Goal: Use online tool/utility: Utilize a website feature to perform a specific function

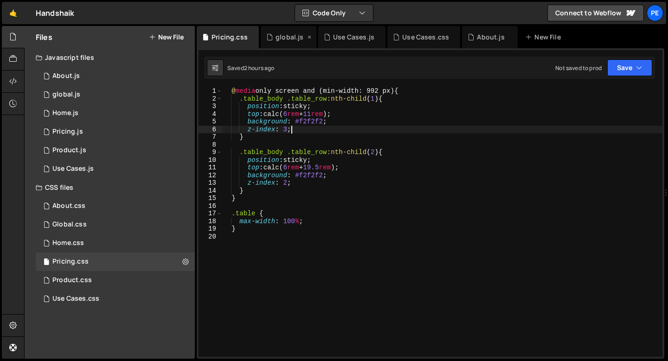
scroll to position [0, 0]
click at [289, 36] on div "global.js" at bounding box center [289, 36] width 28 height 9
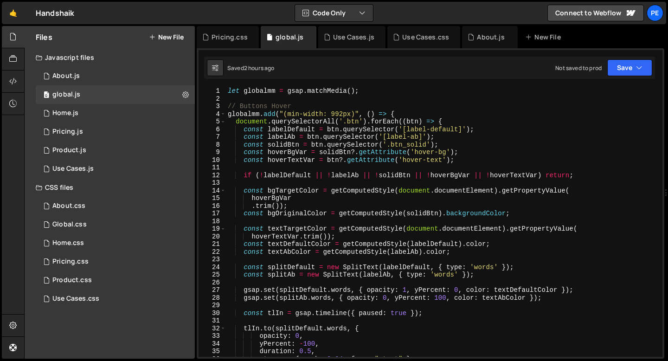
scroll to position [0, 0]
type textarea "globalmm.add("(min-width: 992px)", () => {"
click at [398, 114] on div "let globalmm = gsap . matchMedia ( ) ; // Buttons Hover globalmm . add ( "(min-…" at bounding box center [442, 229] width 433 height 285
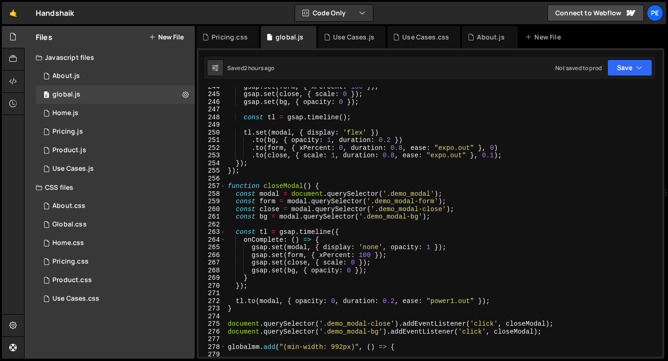
scroll to position [2126, 0]
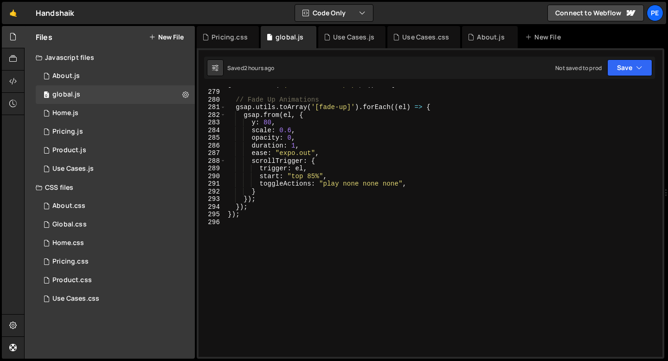
click at [243, 225] on div "globalmm . add ( "(min-width: 992px)" , ( ) => { // Fade Up Animations gsap . u…" at bounding box center [442, 222] width 433 height 285
paste textarea ");"
type textarea ");"
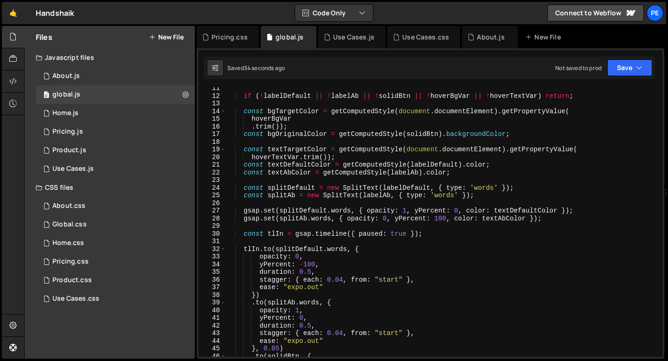
scroll to position [82, 0]
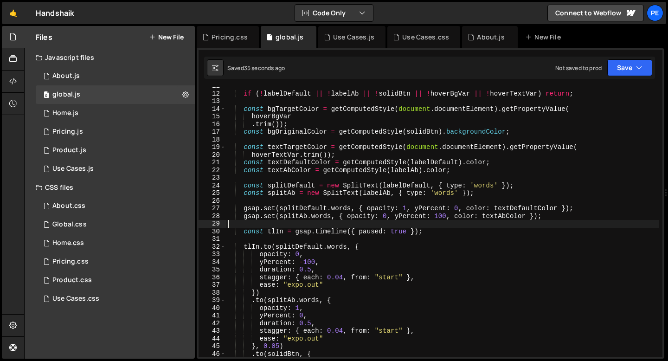
click at [285, 224] on div "if ( ! labelDefault || ! labelAb || ! solidBtn || ! hoverBgVar || ! hoverTextVa…" at bounding box center [442, 224] width 433 height 285
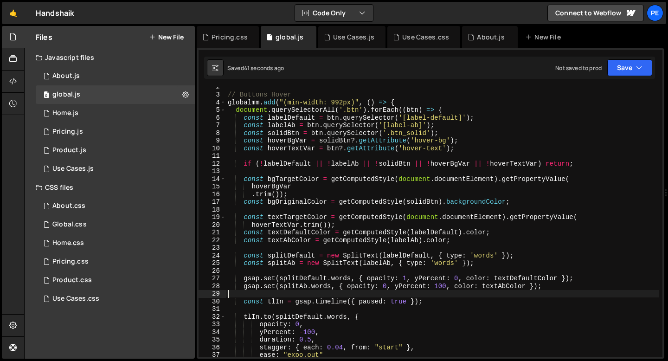
scroll to position [12, 0]
click at [299, 188] on div "// Buttons Hover globalmm . add ( "(min-width: 992px)" , ( ) => { document . qu…" at bounding box center [442, 225] width 433 height 285
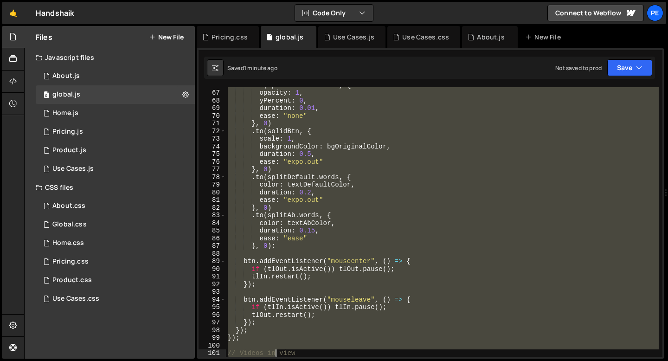
scroll to position [564, 0]
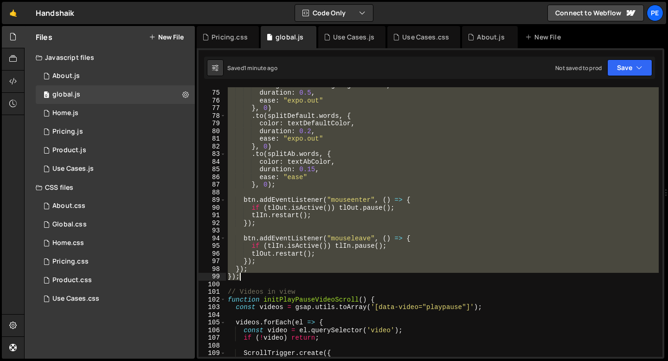
drag, startPoint x: 227, startPoint y: 96, endPoint x: 260, endPoint y: 273, distance: 180.2
click at [260, 273] on div "backgroundColor : bgOriginalColor , duration : 0.5 , ease : "expo.out" } , 0 ) …" at bounding box center [442, 223] width 433 height 285
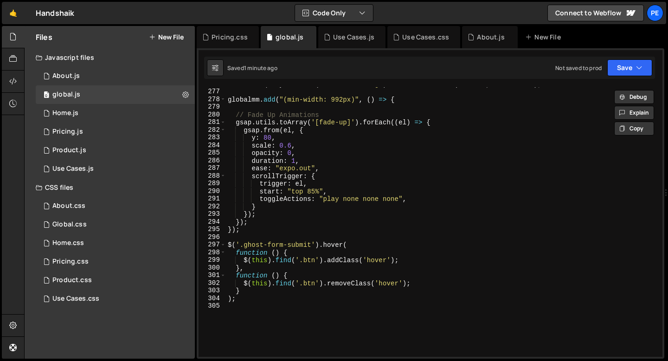
scroll to position [2195, 0]
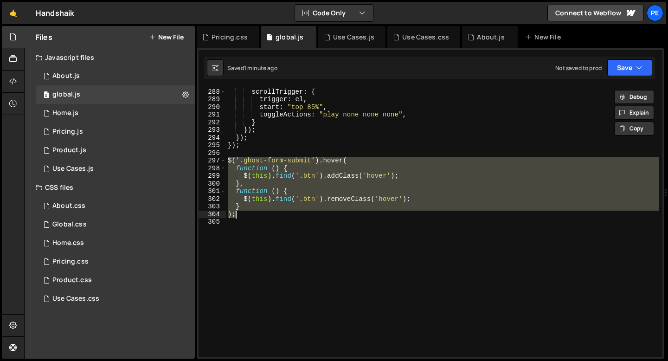
drag, startPoint x: 228, startPoint y: 158, endPoint x: 239, endPoint y: 212, distance: 54.9
click at [239, 212] on div "ease : "expo.out" , scrollTrigger : { trigger : el , start : "top 85%" , toggle…" at bounding box center [442, 222] width 433 height 285
paste textarea
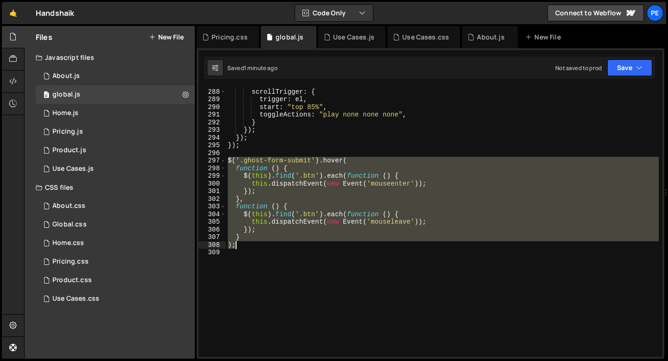
drag, startPoint x: 228, startPoint y: 160, endPoint x: 245, endPoint y: 243, distance: 85.7
click at [245, 243] on div "ease : "expo.out" , scrollTrigger : { trigger : el , start : "top 85%" , toggle…" at bounding box center [442, 222] width 433 height 285
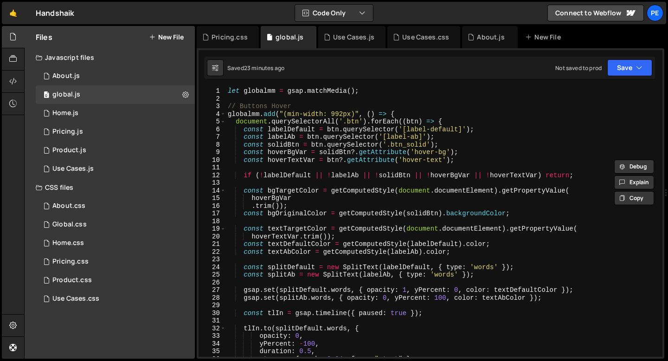
scroll to position [0, 0]
click at [227, 107] on div "let globalmm = gsap . matchMedia ( ) ; // Buttons Hover globalmm . add ( "(min-…" at bounding box center [442, 229] width 433 height 285
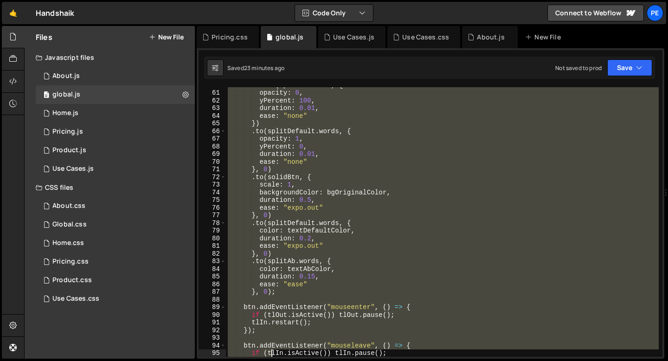
scroll to position [557, 0]
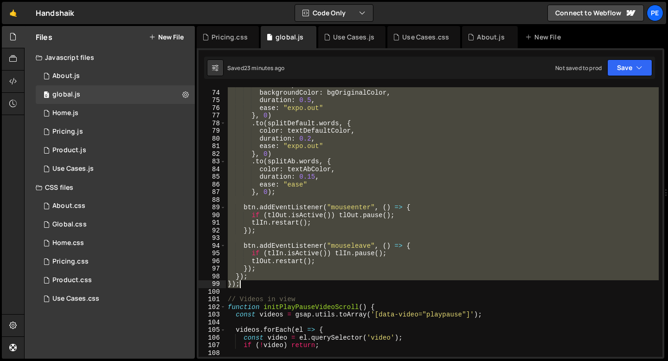
drag, startPoint x: 227, startPoint y: 106, endPoint x: 263, endPoint y: 284, distance: 181.6
click at [263, 284] on div "scale : 1 , backgroundColor : bgOriginalColor , duration : 0.5 , ease : "expo.o…" at bounding box center [442, 223] width 433 height 285
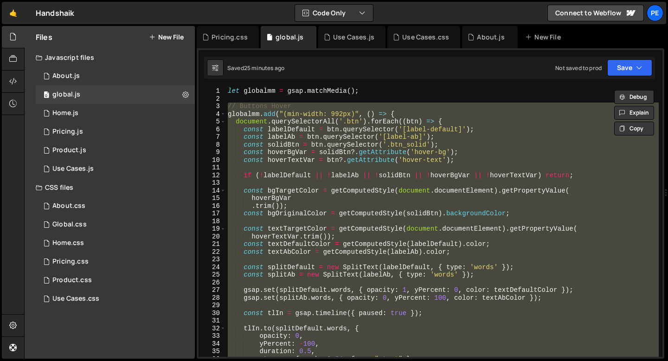
scroll to position [0, 0]
click at [443, 121] on div "let globalmm = gsap . matchMedia ( ) ; // Buttons Hover globalmm . add ( "(min-…" at bounding box center [442, 221] width 433 height 269
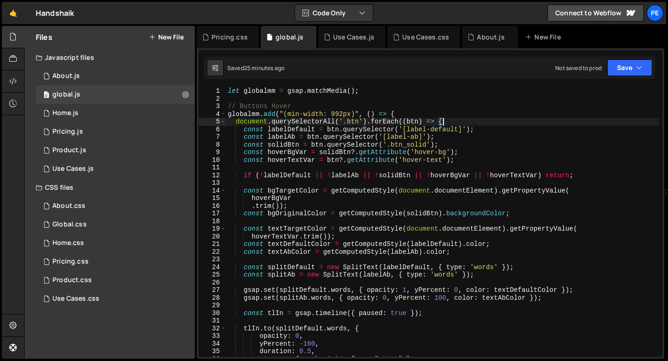
type textarea "document.querySelectorAll('.btn').forEach((btn) => {"
paste textarea
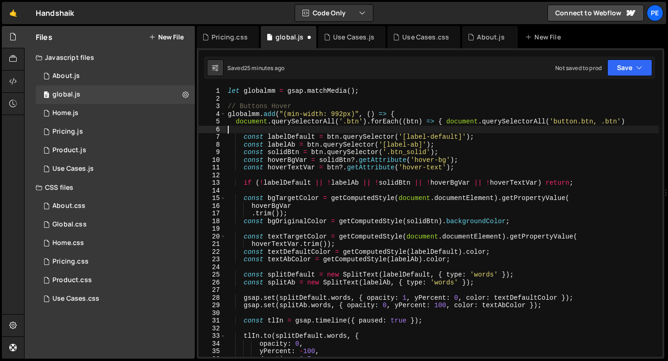
scroll to position [0, 0]
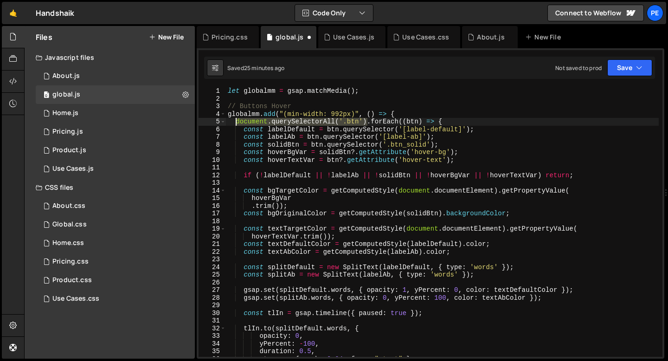
drag, startPoint x: 365, startPoint y: 121, endPoint x: 237, endPoint y: 121, distance: 128.9
click at [236, 121] on div "let globalmm = gsap . matchMedia ( ) ; // Buttons Hover globalmm . add ( "(min-…" at bounding box center [442, 229] width 433 height 285
paste textarea
type textarea "document.querySelectorAll('button.btn, .btn').forEach((btn) => {"
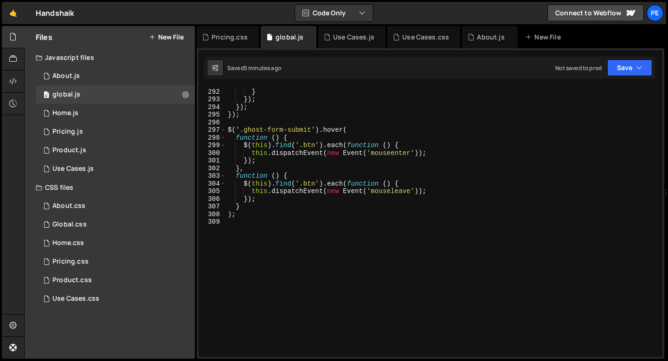
scroll to position [2226, 0]
click at [247, 223] on div "toggleActions : "play none none none" , } }) ; }) ; }) ; $ ( '.ghost-form-submi…" at bounding box center [442, 222] width 433 height 285
click at [240, 121] on div "toggleActions : "play none none none" , } }) ; }) ; }) ; $ ( '.ghost-form-submi…" at bounding box center [442, 222] width 433 height 285
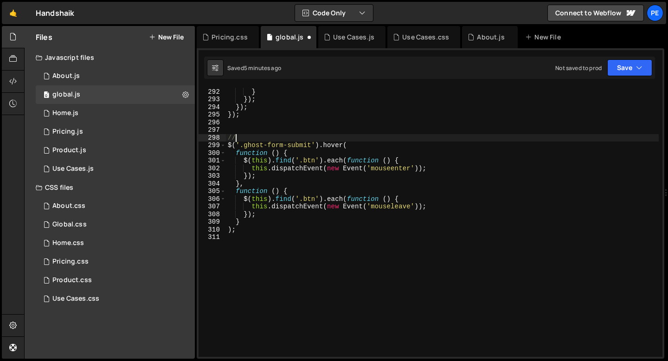
scroll to position [0, 0]
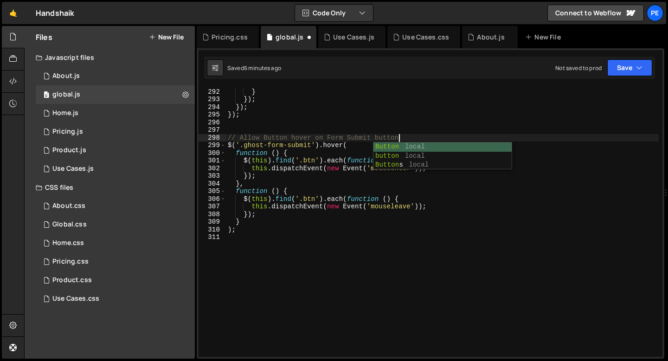
type textarea "// Allow Button hover on Form Submit buttons"
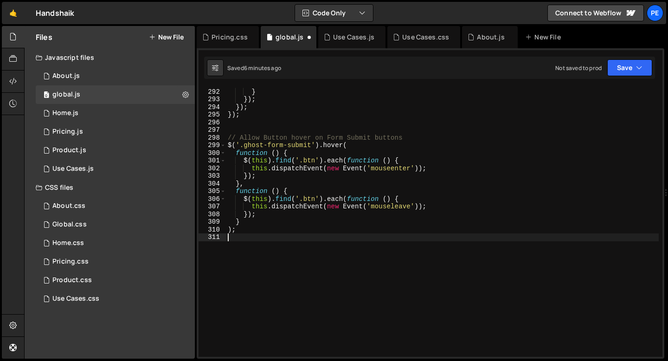
click at [230, 234] on div "toggleActions : "play none none none" , } }) ; }) ; }) ; // Allow Button hover …" at bounding box center [442, 222] width 433 height 285
type textarea "//"
paste textarea
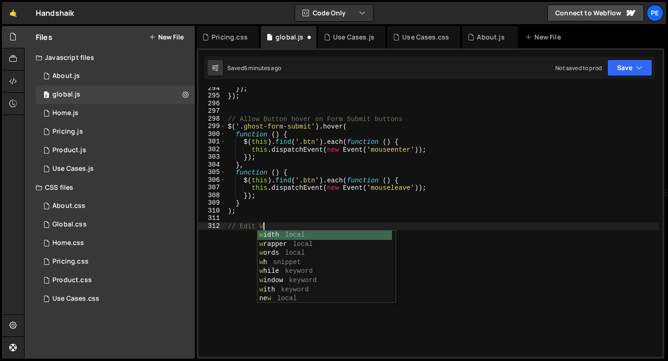
scroll to position [0, 2]
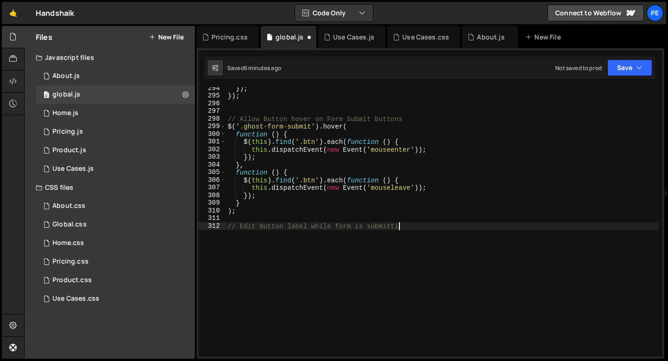
type textarea "// Edit Button label while form is submitting"
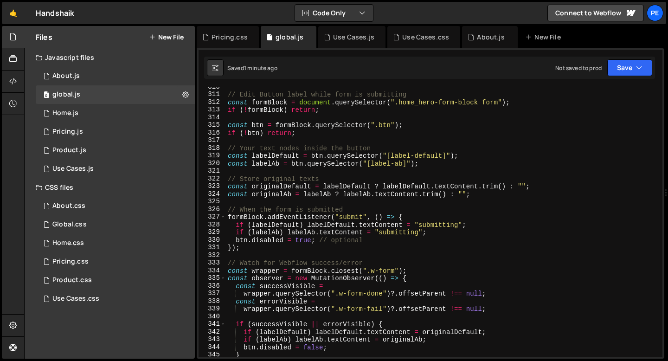
scroll to position [2240, 0]
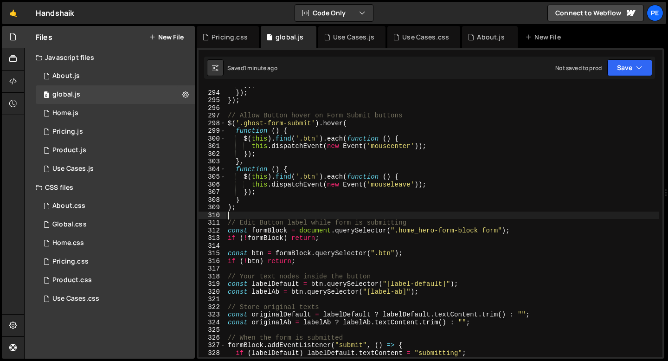
click at [249, 212] on div "}) ; }) ; }) ; // Allow Button hover on Form Submit buttons $ ( '.ghost-form-su…" at bounding box center [442, 223] width 433 height 285
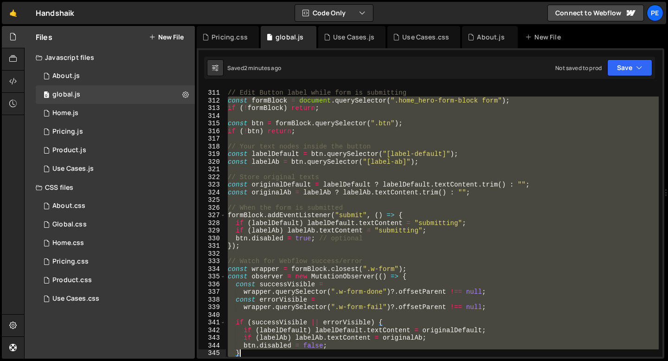
scroll to position [2401, 0]
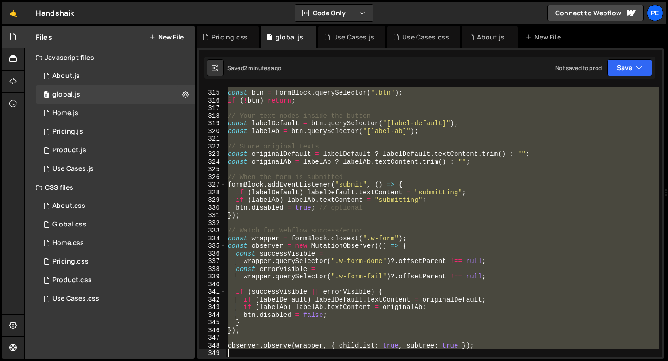
drag, startPoint x: 229, startPoint y: 230, endPoint x: 253, endPoint y: 352, distance: 124.0
click at [253, 352] on div "const btn = formBlock . querySelector ( ".btn" ) ; if ( ! btn ) return ; // You…" at bounding box center [442, 223] width 433 height 285
type textarea "observer.observe(wrapper, { childList: true, subtree: true });"
paste textarea
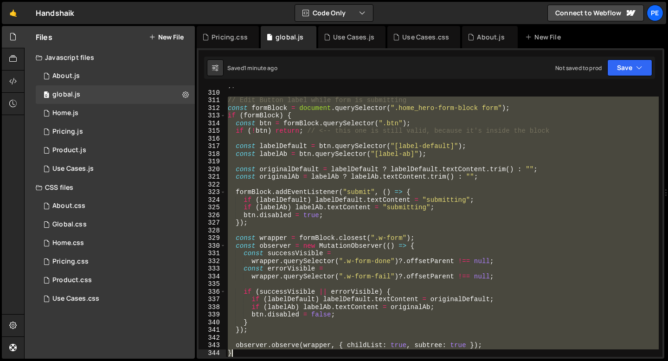
scroll to position [2370, 0]
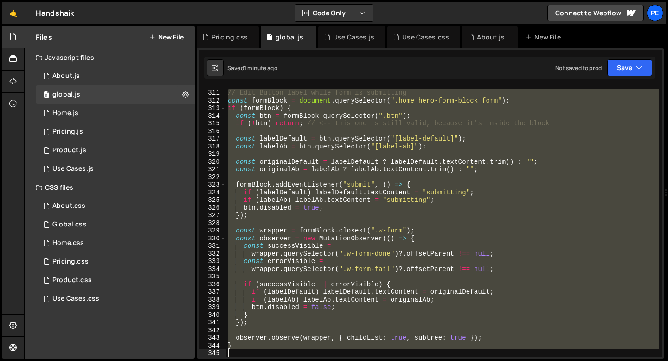
drag, startPoint x: 228, startPoint y: 128, endPoint x: 249, endPoint y: 359, distance: 231.8
click at [249, 360] on div "Hold on a sec... Are you certain you wish to leave this page? Any changes you'v…" at bounding box center [334, 180] width 668 height 361
type textarea "}"
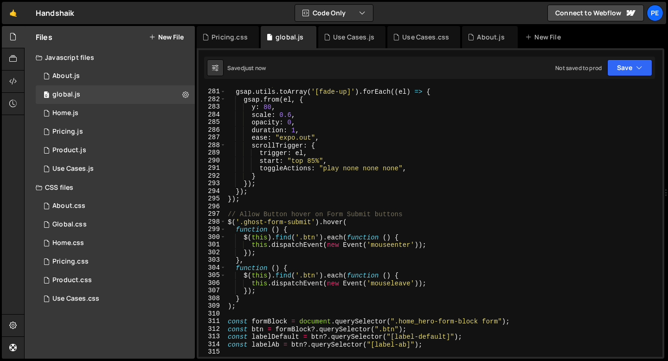
scroll to position [2224, 0]
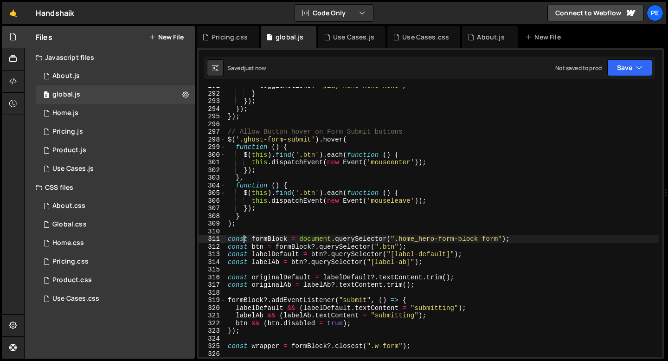
click at [243, 235] on div "toggleActions : "play none none none" , } }) ; }) ; }) ; // Allow Button hover …" at bounding box center [442, 224] width 433 height 285
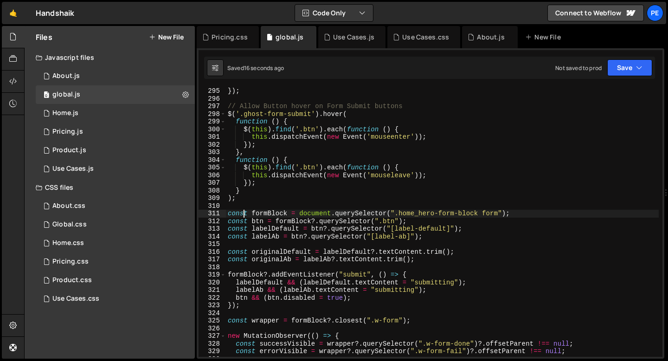
scroll to position [2275, 0]
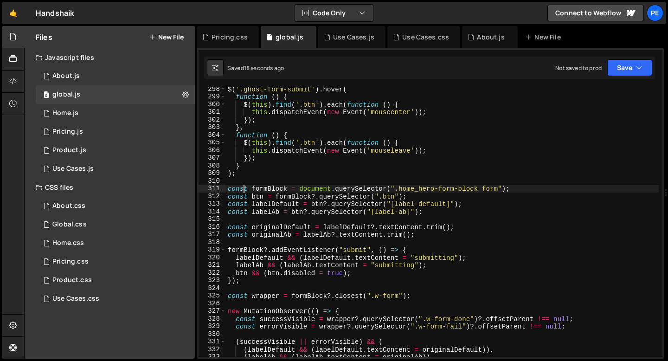
click at [253, 296] on div "$ ( '.ghost-form-submit' ) . hover ( function ( ) { $ ( this ) . find ( '.btn' …" at bounding box center [442, 227] width 433 height 285
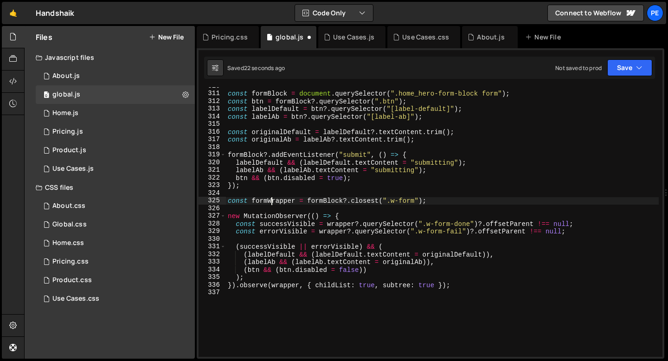
scroll to position [2369, 0]
click at [388, 272] on div "const formBlock = document . querySelector ( ".home_hero-form-block form" ) ; c…" at bounding box center [442, 224] width 433 height 285
type textarea "(btn && (btn.disabled = false))"
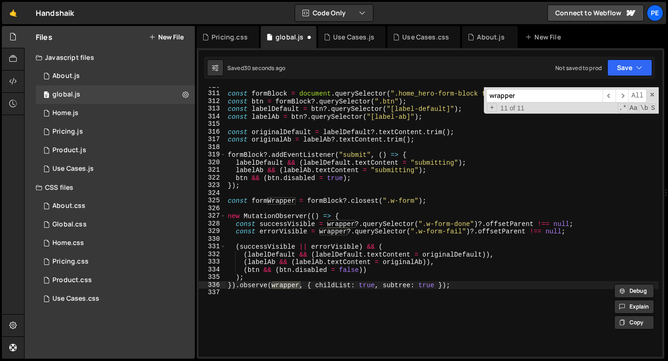
type input "wrapper"
drag, startPoint x: 295, startPoint y: 200, endPoint x: 252, endPoint y: 201, distance: 43.6
click at [252, 201] on div "const formBlock = document . querySelector ( ".home_hero-form-block form" ) ; c…" at bounding box center [442, 224] width 433 height 285
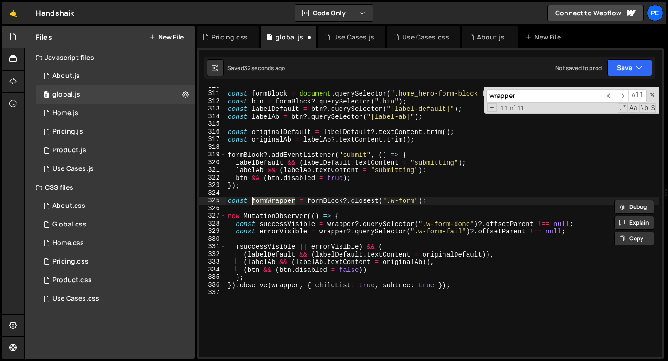
click at [337, 224] on div "const formBlock = document . querySelector ( ".home_hero-form-block form" ) ; c…" at bounding box center [442, 224] width 433 height 285
click at [336, 224] on div "const formBlock = document . querySelector ( ".home_hero-form-block form" ) ; c…" at bounding box center [442, 224] width 433 height 285
paste textarea "formW"
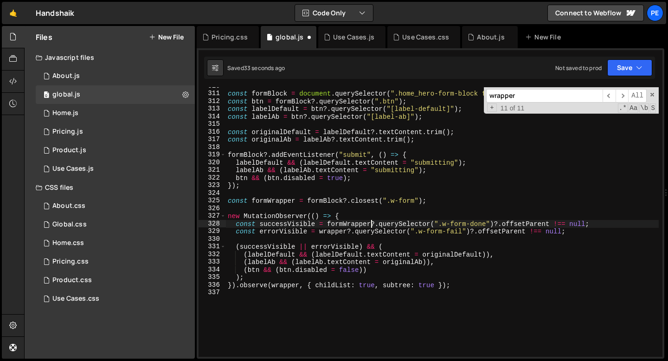
click at [335, 230] on div "const formBlock = document . querySelector ( ".home_hero-form-block form" ) ; c…" at bounding box center [442, 224] width 433 height 285
paste textarea "formW"
click at [280, 287] on div "const formBlock = document . querySelector ( ".home_hero-form-block form" ) ; c…" at bounding box center [442, 224] width 433 height 285
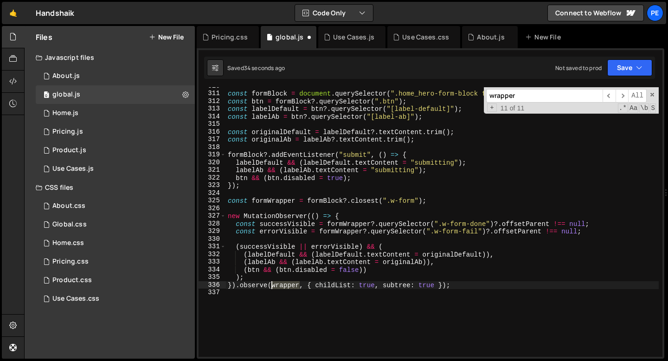
paste textarea "formW"
click at [607, 96] on span "​" at bounding box center [608, 95] width 13 height 13
click at [608, 96] on span "​" at bounding box center [608, 95] width 13 height 13
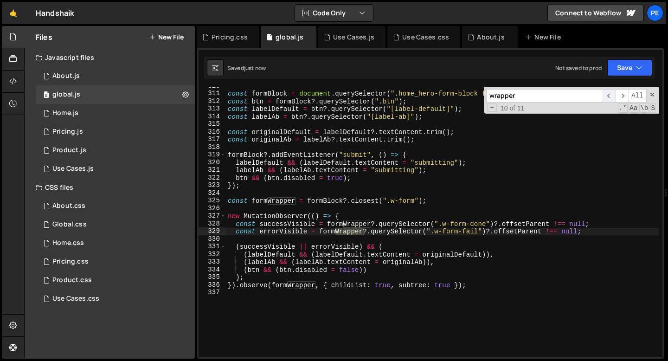
click at [608, 96] on span "​" at bounding box center [608, 95] width 13 height 13
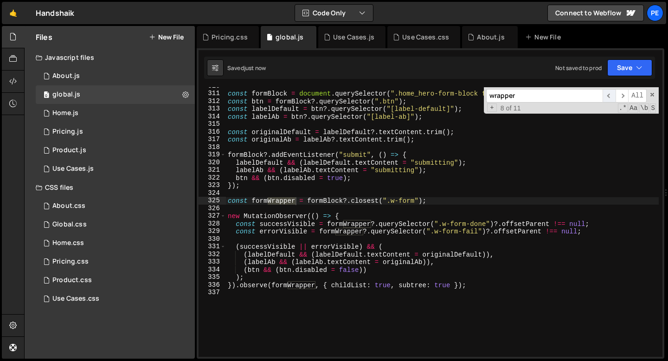
click at [608, 96] on span "​" at bounding box center [608, 95] width 13 height 13
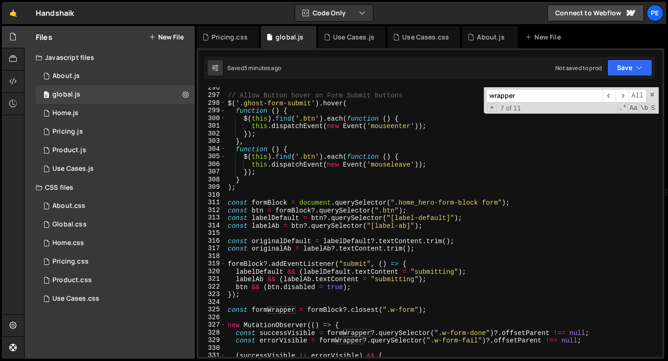
scroll to position [2260, 0]
type textarea "}"
click at [291, 182] on div "// Allow Button hover on Form Submit buttons $ ( '.ghost-form-submit' ) . hover…" at bounding box center [442, 226] width 433 height 285
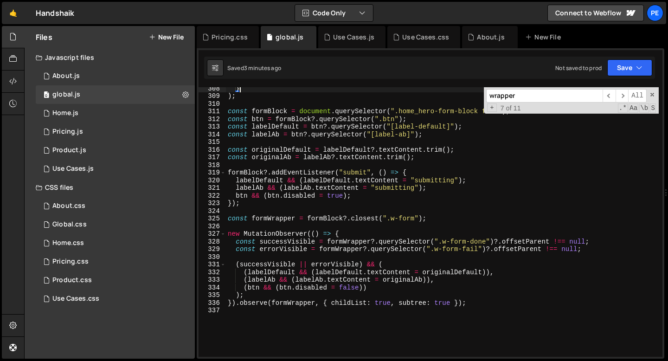
scroll to position [2352, 0]
click at [653, 93] on span at bounding box center [652, 94] width 6 height 6
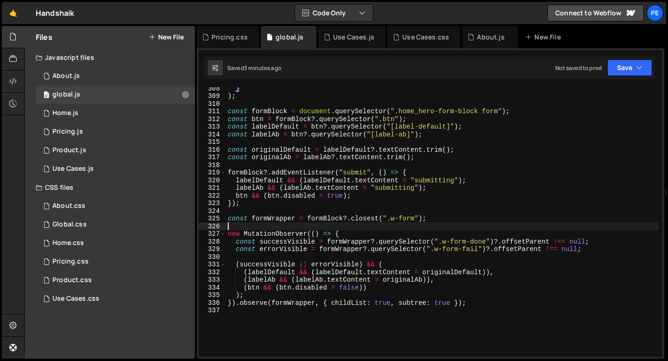
click at [321, 230] on div "} ) ; const formBlock = document . querySelector ( ".home_hero-form-block form"…" at bounding box center [442, 226] width 433 height 285
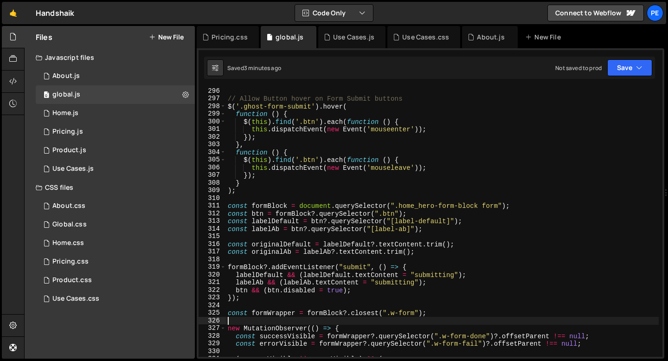
scroll to position [2257, 0]
click at [231, 200] on div "// Allow Button hover on Form Submit buttons $ ( '.ghost-form-submit' ) . hover…" at bounding box center [442, 229] width 433 height 285
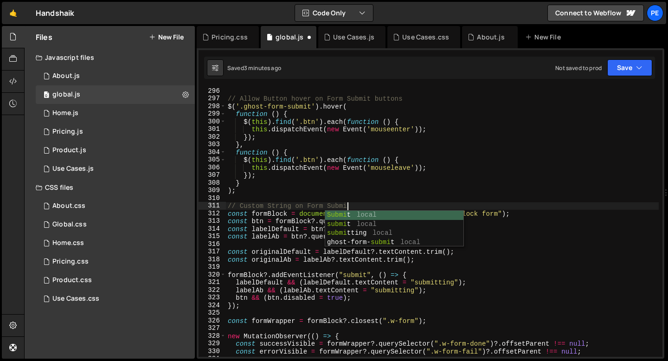
scroll to position [0, 8]
click at [376, 205] on div "// Allow Button hover on Form Submit buttons $ ( '.ghost-form-submit' ) . hover…" at bounding box center [442, 229] width 433 height 285
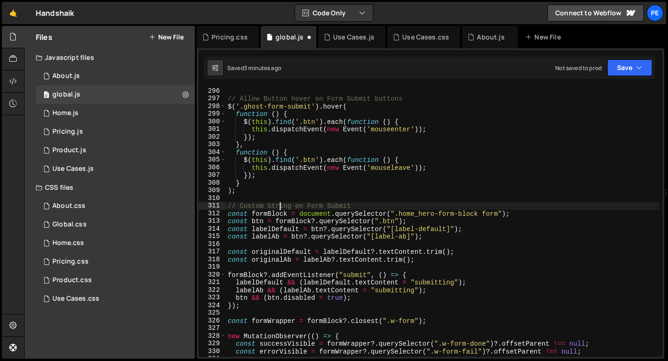
click at [281, 205] on div "// Allow Button hover on Form Submit buttons $ ( '.ghost-form-submit' ) . hover…" at bounding box center [442, 229] width 433 height 285
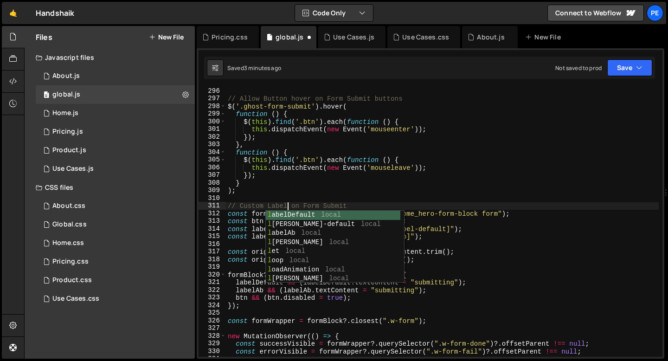
scroll to position [0, 4]
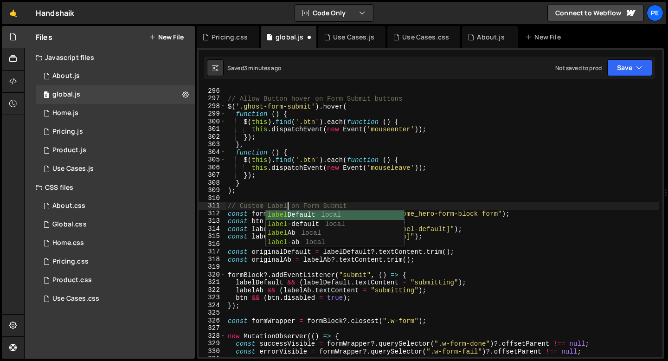
click at [364, 206] on div "// Allow Button hover on Form Submit buttons $ ( '.ghost-form-submit' ) . hover…" at bounding box center [442, 229] width 433 height 285
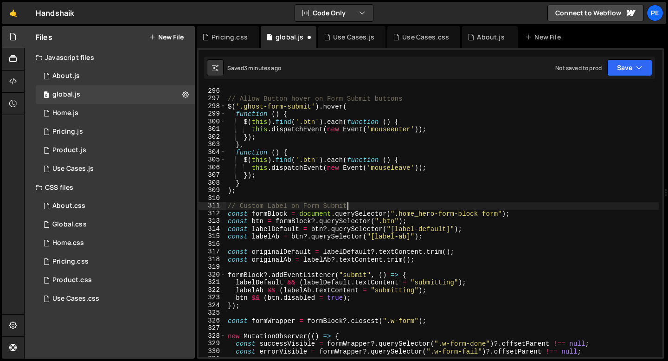
click at [358, 206] on div "// Allow Button hover on Form Submit buttons $ ( '.ghost-form-submit' ) . hover…" at bounding box center [442, 229] width 433 height 285
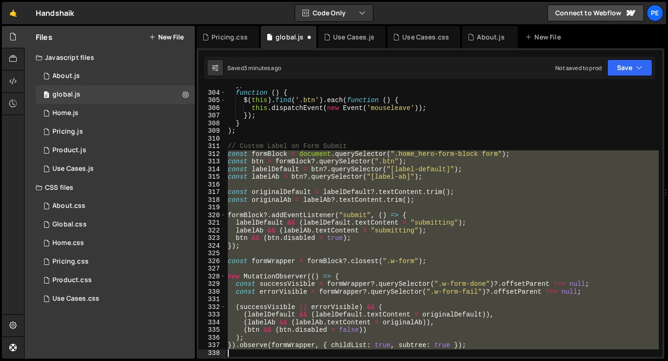
scroll to position [2317, 0]
drag, startPoint x: 230, startPoint y: 226, endPoint x: 476, endPoint y: 347, distance: 274.6
click at [477, 347] on div "} , function ( ) { $ ( this ) . find ( '.btn' ) . each ( function ( ) { this . …" at bounding box center [442, 223] width 433 height 285
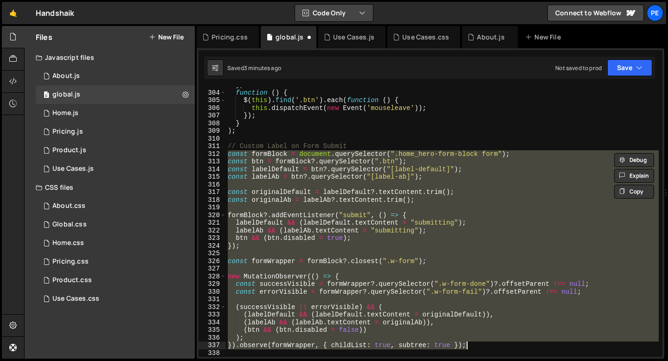
type textarea "); }).observe(formWrapper, { childList: true, subtree: true });"
paste textarea
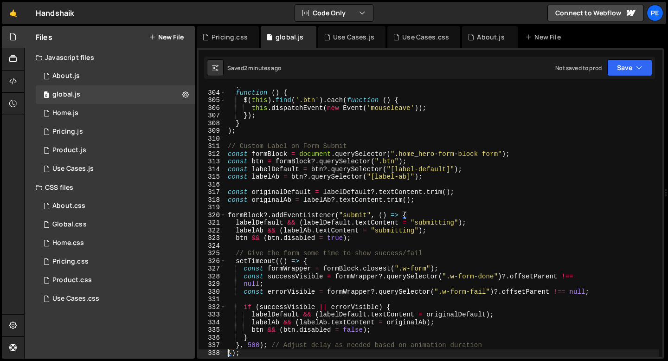
click at [251, 345] on div "} , function ( ) { $ ( this ) . find ( '.btn' ) . each ( function ( ) { this . …" at bounding box center [442, 223] width 433 height 285
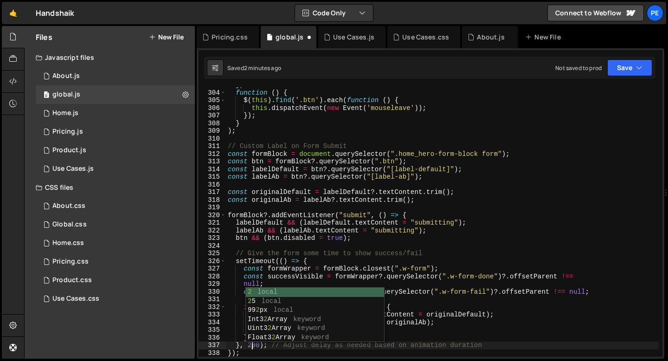
click at [295, 351] on div "} , function ( ) { $ ( this ) . find ( '.btn' ) . each ( function ( ) { this . …" at bounding box center [442, 223] width 433 height 285
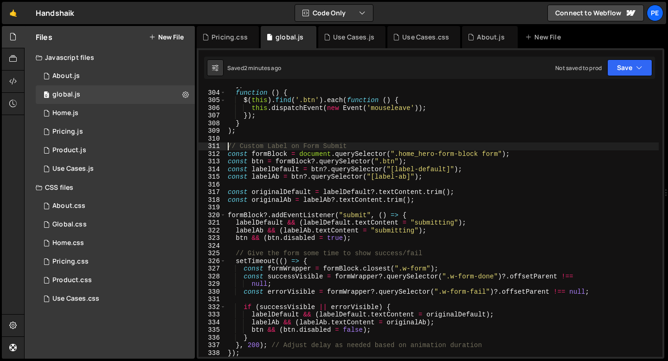
click at [227, 147] on div "} , function ( ) { $ ( this ) . find ( '.btn' ) . each ( function ( ) { this . …" at bounding box center [442, 223] width 433 height 285
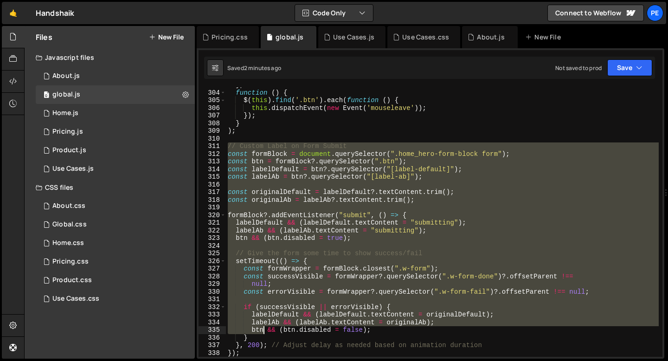
scroll to position [2324, 0]
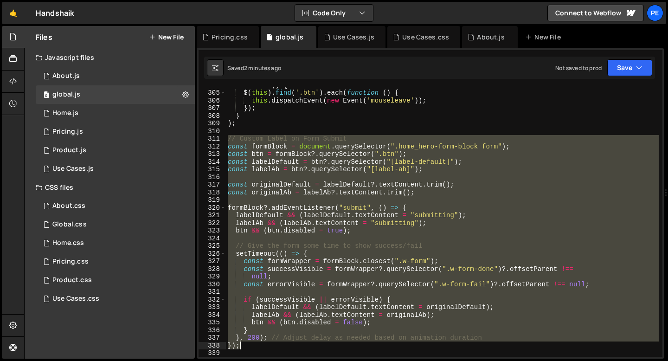
drag, startPoint x: 227, startPoint y: 147, endPoint x: 261, endPoint y: 346, distance: 201.7
click at [261, 346] on div "function ( ) { $ ( this ) . find ( '.btn' ) . each ( function ( ) { this . disp…" at bounding box center [442, 223] width 433 height 285
type textarea "}, 200); // Adjust delay as needed based on animation duration });"
paste textarea
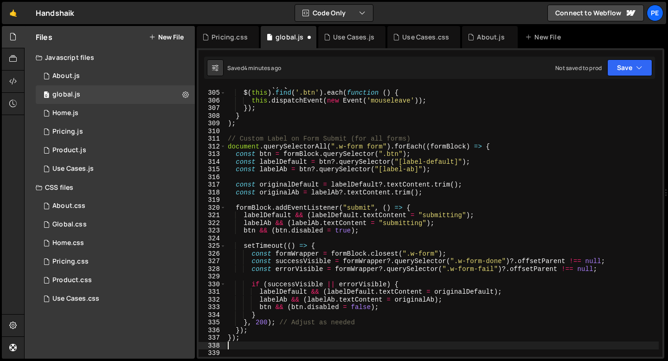
scroll to position [0, 0]
type textarea "});"
